Goal: Task Accomplishment & Management: Use online tool/utility

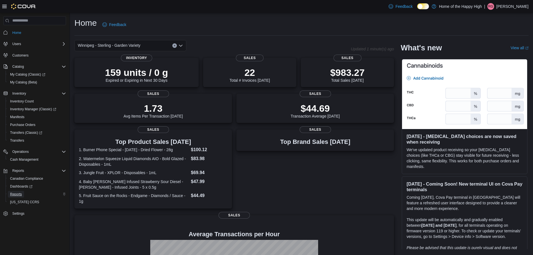
click at [20, 194] on span "Reports" at bounding box center [16, 194] width 12 height 4
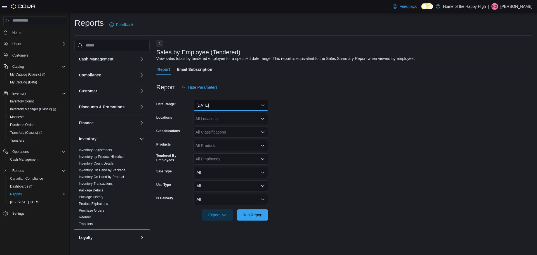
click at [218, 108] on button "Yesterday" at bounding box center [230, 105] width 75 height 11
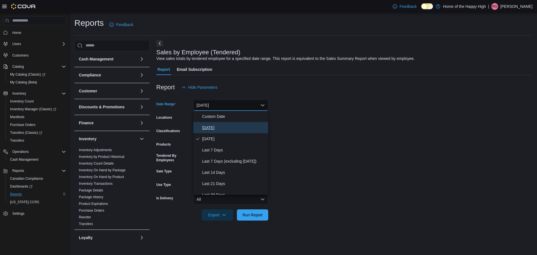
click at [213, 127] on span "Today" at bounding box center [234, 127] width 64 height 7
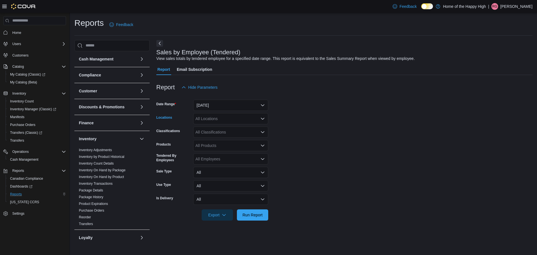
click at [215, 121] on div "All Locations" at bounding box center [230, 118] width 75 height 11
type input "****"
click at [213, 132] on button "Winnipeg - Sterling - Garden Variety" at bounding box center [230, 128] width 75 height 8
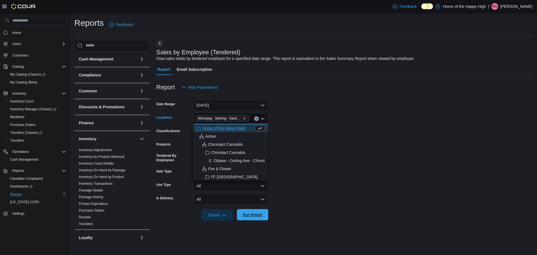
click at [258, 216] on span "Run Report" at bounding box center [253, 215] width 20 height 6
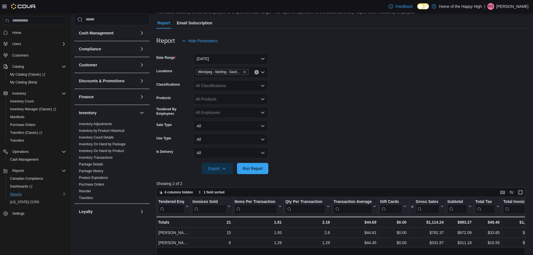
scroll to position [56, 0]
